Goal: Information Seeking & Learning: Learn about a topic

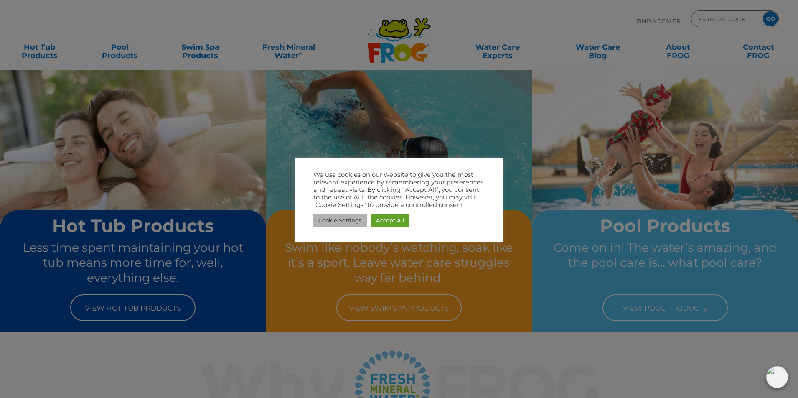
click at [359, 219] on link "Cookie Settings" at bounding box center [339, 220] width 53 height 13
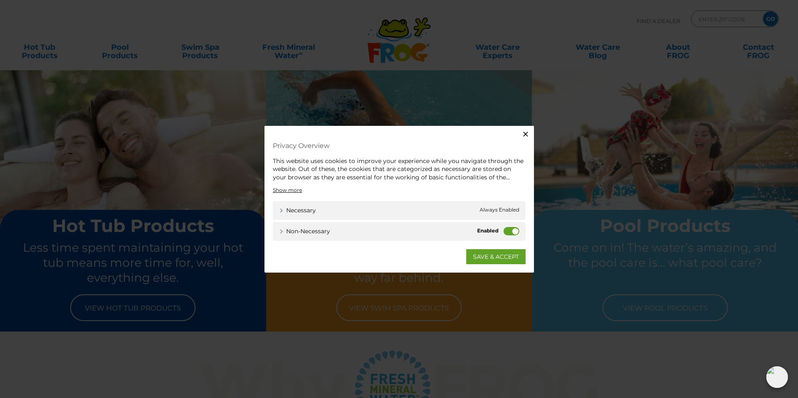
click at [506, 230] on label "Non-necessary" at bounding box center [512, 231] width 16 height 8
click at [0, 0] on input "Non-necessary" at bounding box center [0, 0] width 0 height 0
click at [501, 254] on link "SAVE & ACCEPT" at bounding box center [495, 256] width 59 height 15
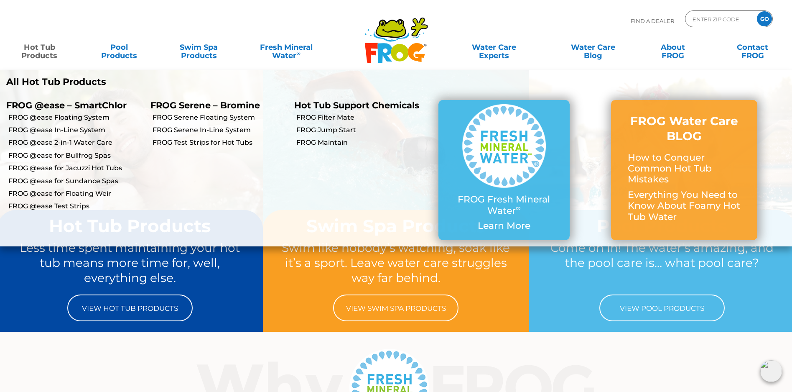
click at [32, 50] on link "Hot Tub Products" at bounding box center [39, 47] width 62 height 17
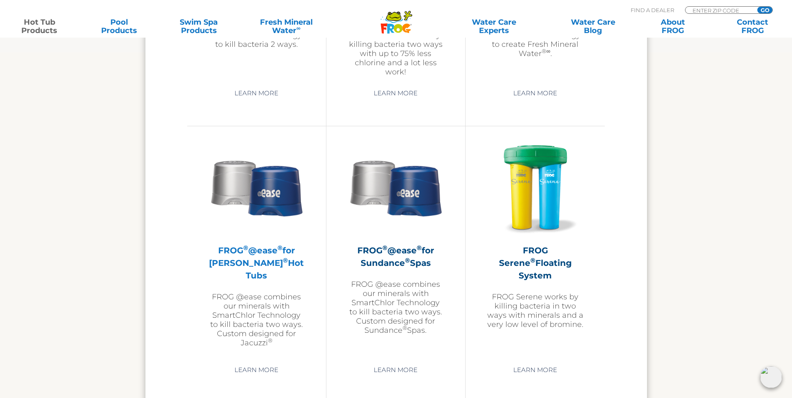
scroll to position [1395, 0]
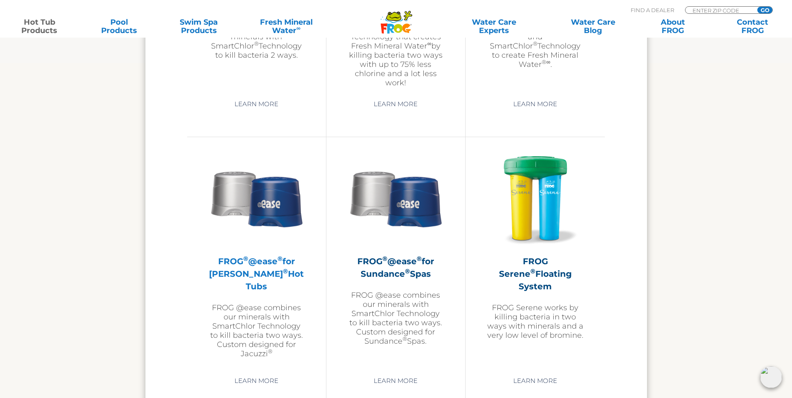
click at [257, 269] on h2 "FROG ® @ease ® for Jacuzzi ® Hot Tubs" at bounding box center [256, 274] width 97 height 38
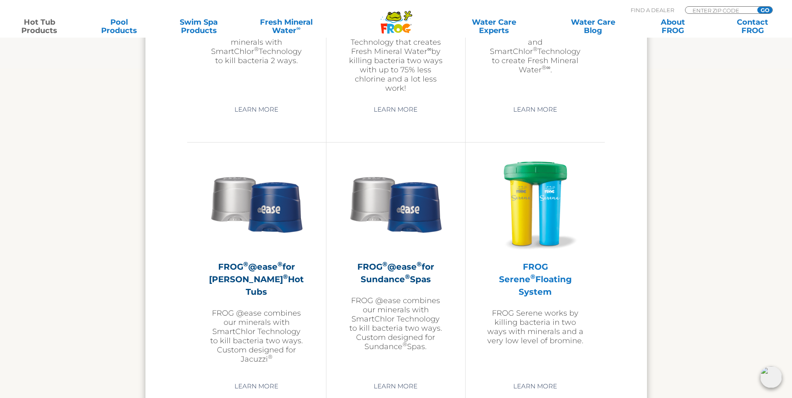
click at [552, 272] on h2 "FROG Serene ® Floating System" at bounding box center [534, 279] width 97 height 38
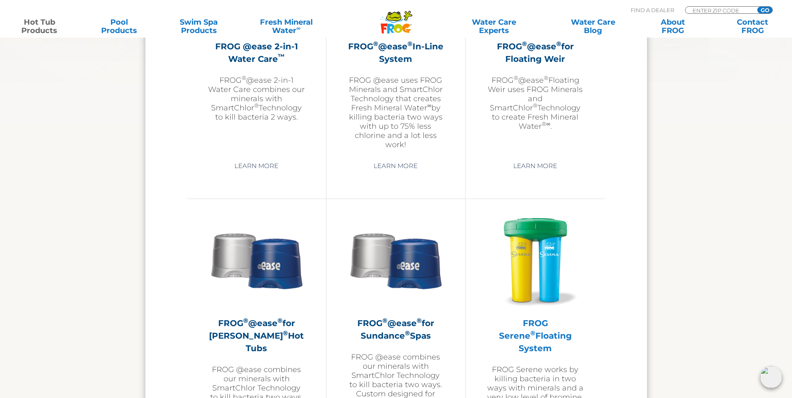
scroll to position [1186, 0]
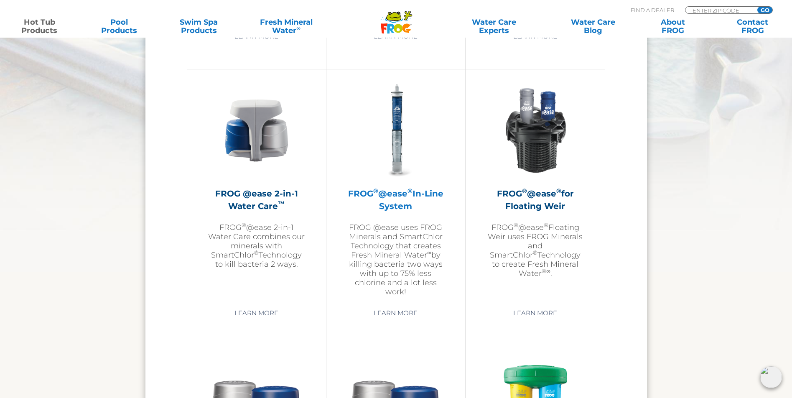
click at [398, 257] on p "FROG @ease uses FROG Minerals and SmartChlor Technology that creates Fresh Mine…" at bounding box center [395, 260] width 97 height 74
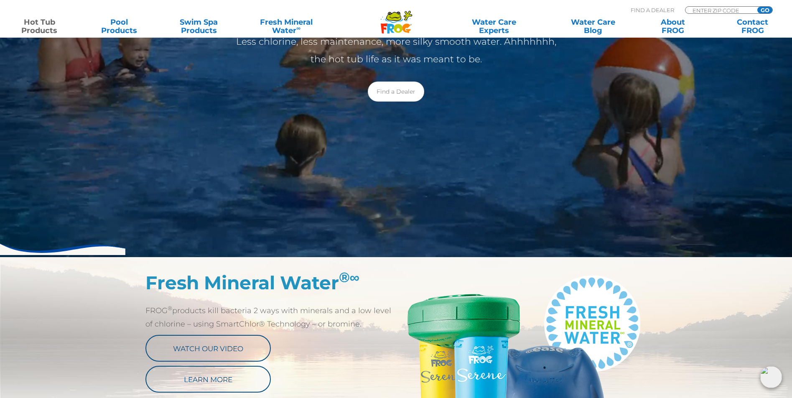
scroll to position [0, 0]
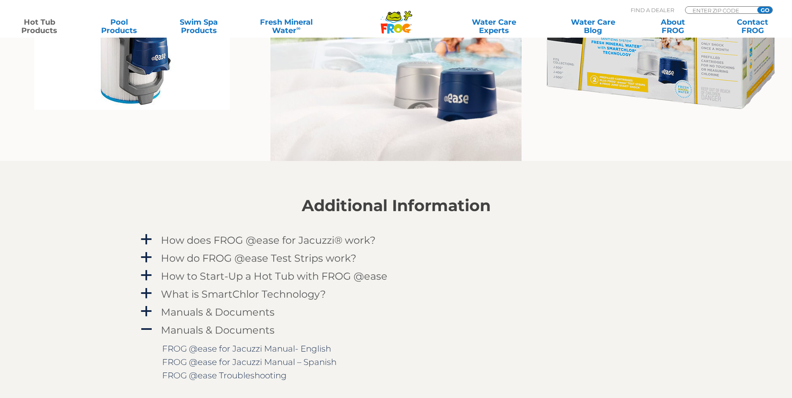
scroll to position [814, 0]
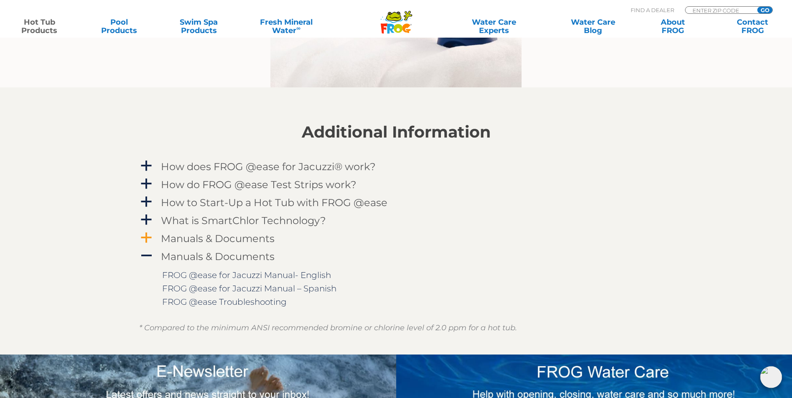
click at [148, 237] on span "a" at bounding box center [146, 237] width 13 height 13
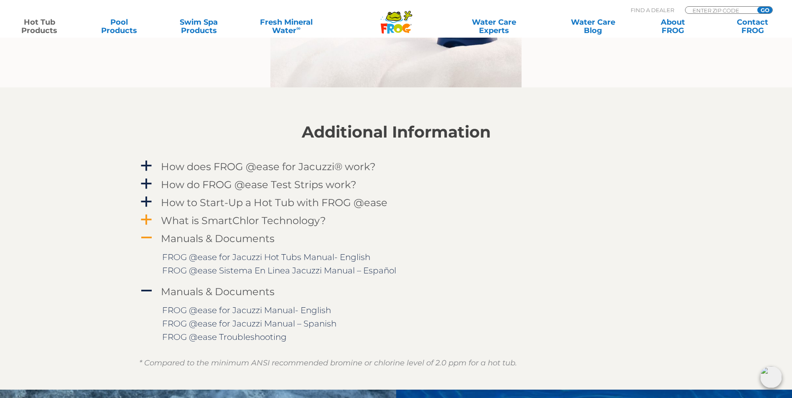
click at [147, 217] on span "a" at bounding box center [146, 220] width 13 height 13
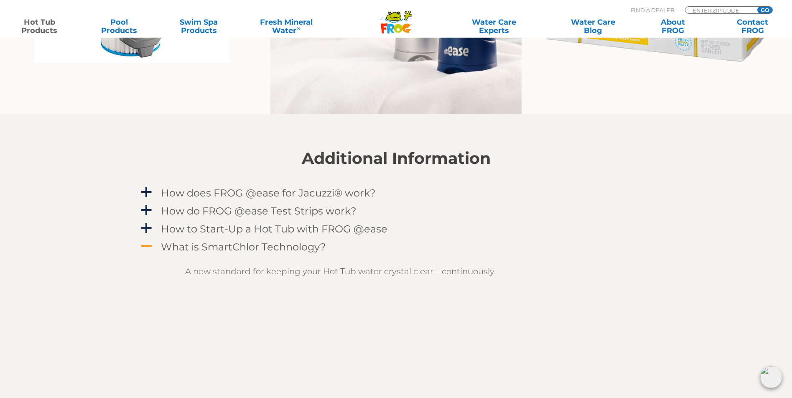
scroll to position [557, 0]
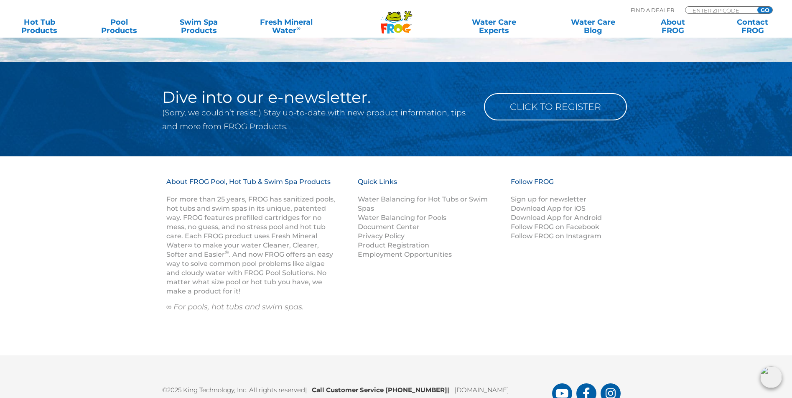
scroll to position [1093, 0]
